Goal: Information Seeking & Learning: Check status

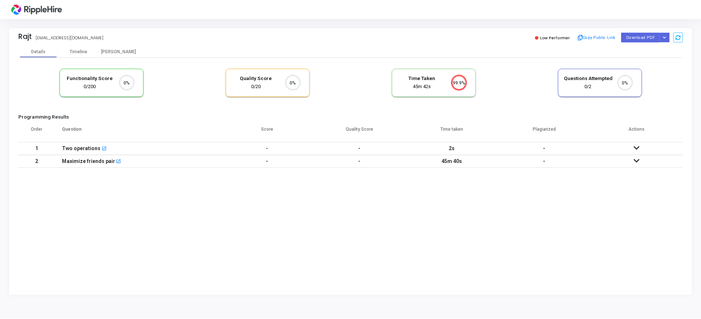
scroll to position [15, 19]
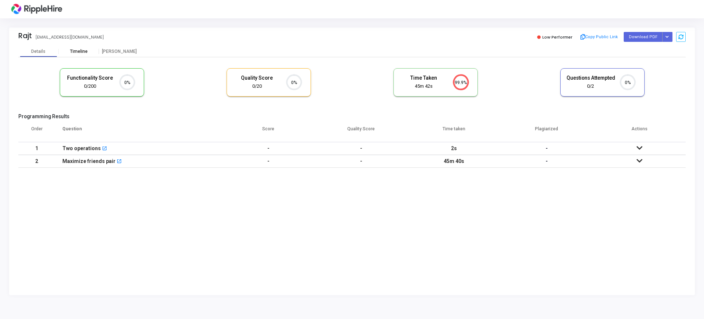
click at [79, 52] on div "Timeline" at bounding box center [79, 52] width 18 height 6
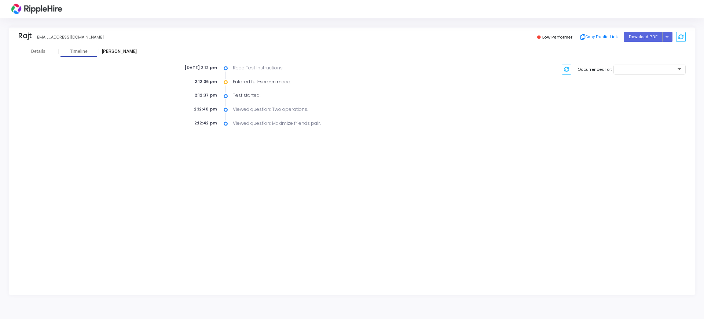
click at [124, 53] on div "Proctor" at bounding box center [119, 52] width 40 height 6
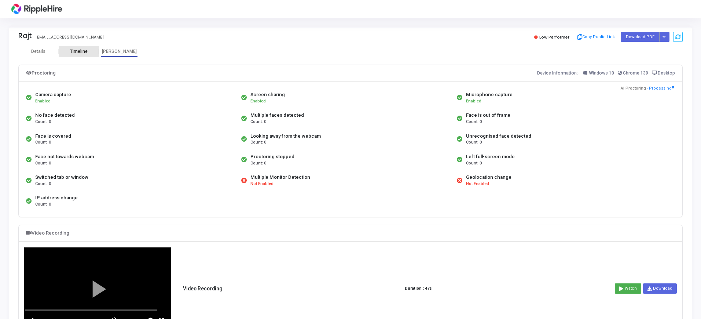
click at [67, 52] on div "Timeline" at bounding box center [79, 52] width 40 height 6
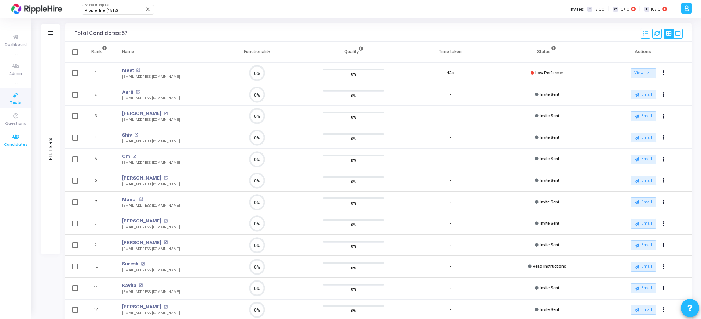
click at [15, 145] on span "Candidates" at bounding box center [15, 145] width 23 height 6
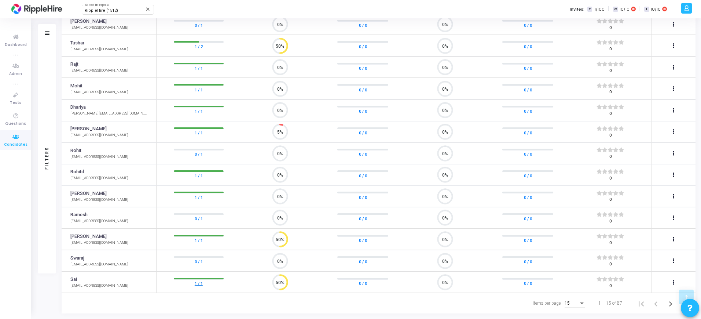
click at [197, 282] on link "1 / 1" at bounding box center [199, 283] width 8 height 7
click at [201, 241] on link "1 / 1" at bounding box center [199, 240] width 8 height 7
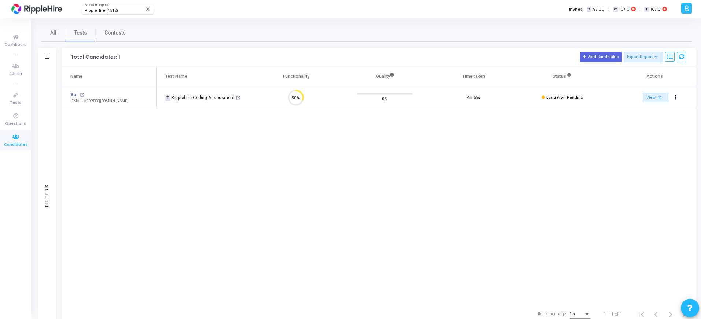
scroll to position [15, 19]
click at [82, 93] on mat-icon "open_in_new" at bounding box center [82, 95] width 4 height 4
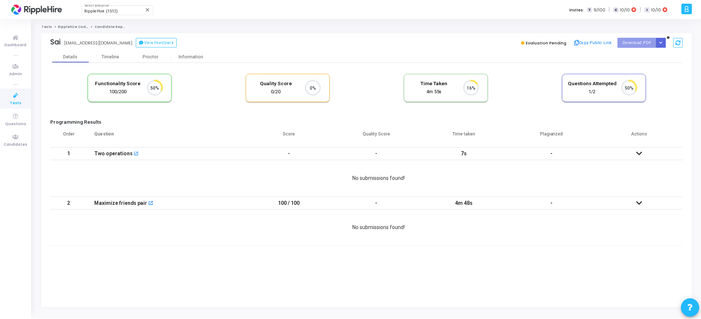
scroll to position [15, 19]
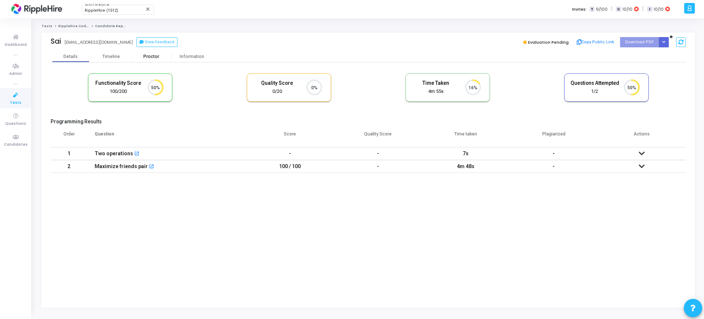
click at [162, 61] on div "Proctor" at bounding box center [151, 56] width 40 height 11
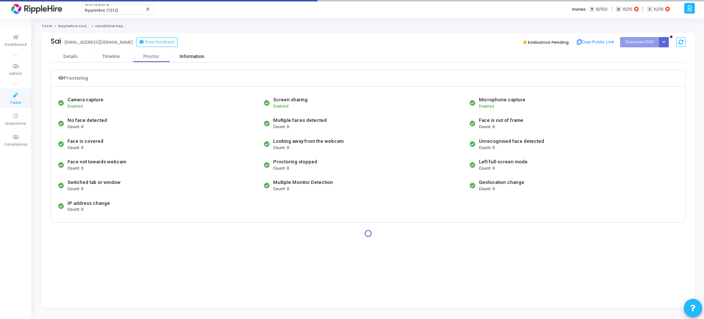
click at [185, 59] on div "Information" at bounding box center [192, 56] width 40 height 11
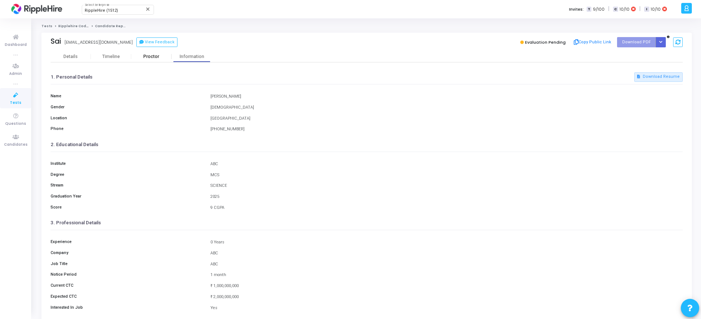
click at [151, 57] on div "Proctor" at bounding box center [151, 57] width 40 height 6
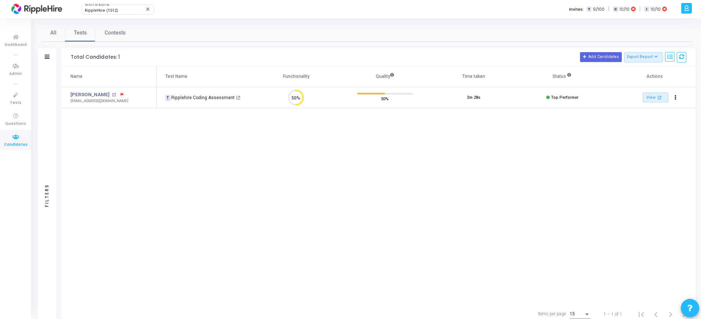
scroll to position [3, 3]
click at [107, 32] on span "Contests" at bounding box center [115, 33] width 21 height 8
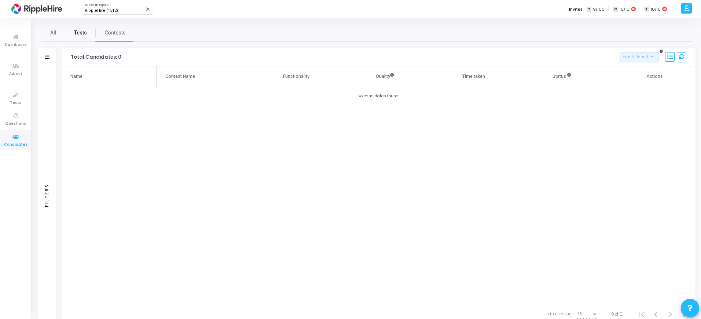
click at [85, 32] on span "Tests" at bounding box center [80, 33] width 13 height 8
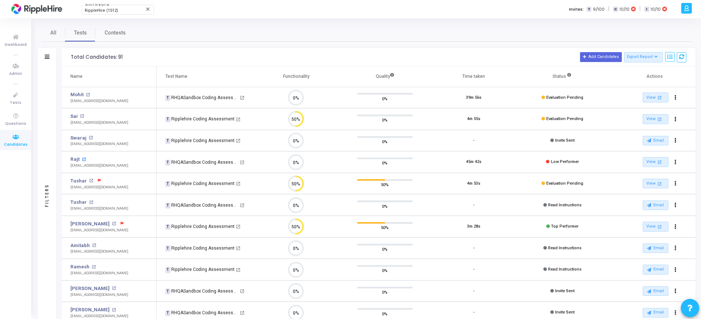
click at [82, 159] on mat-icon "open_in_new" at bounding box center [84, 159] width 4 height 4
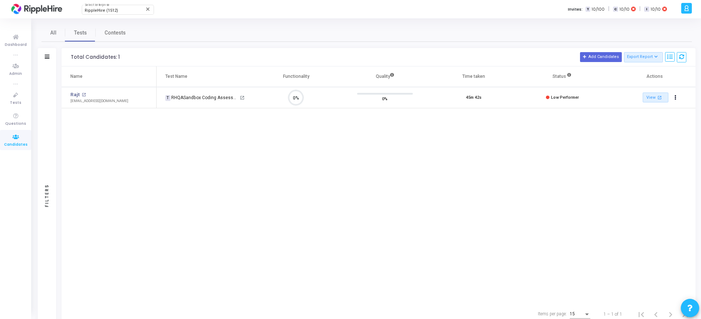
scroll to position [15, 19]
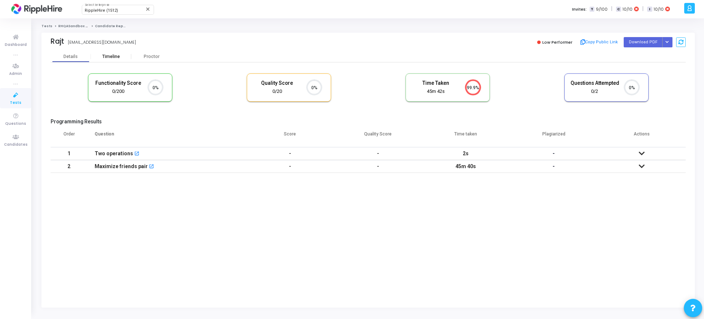
click at [112, 59] on div "Timeline" at bounding box center [111, 56] width 40 height 11
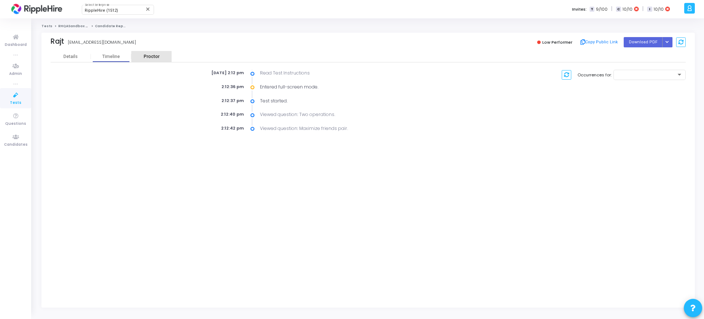
click at [145, 57] on div "Proctor" at bounding box center [151, 57] width 40 height 6
